Goal: Find specific page/section: Find specific page/section

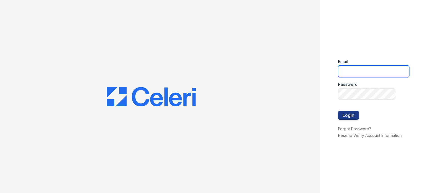
click at [357, 76] on input "email" at bounding box center [373, 72] width 71 height 12
type input "treepoint.pm@cafmanagement.com"
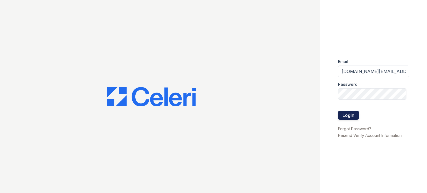
click at [344, 119] on button "Login" at bounding box center [348, 115] width 21 height 9
click at [346, 115] on button "Login" at bounding box center [348, 115] width 21 height 9
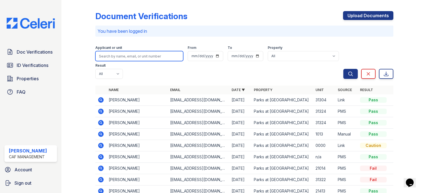
click at [116, 59] on input "search" at bounding box center [139, 56] width 88 height 10
type input "misleidy"
click at [343, 69] on button "Search" at bounding box center [350, 74] width 14 height 10
